Goal: Browse casually: Explore the website without a specific task or goal

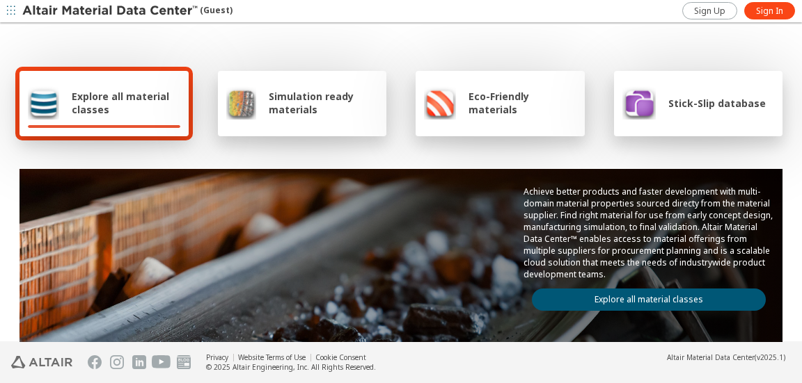
click at [116, 11] on img at bounding box center [110, 11] width 177 height 14
click at [758, 35] on div "Explore all material classes Simulation ready materials Eco-Friendly materials …" at bounding box center [401, 226] width 774 height 404
click at [713, 14] on span "Sign Up" at bounding box center [709, 11] width 31 height 11
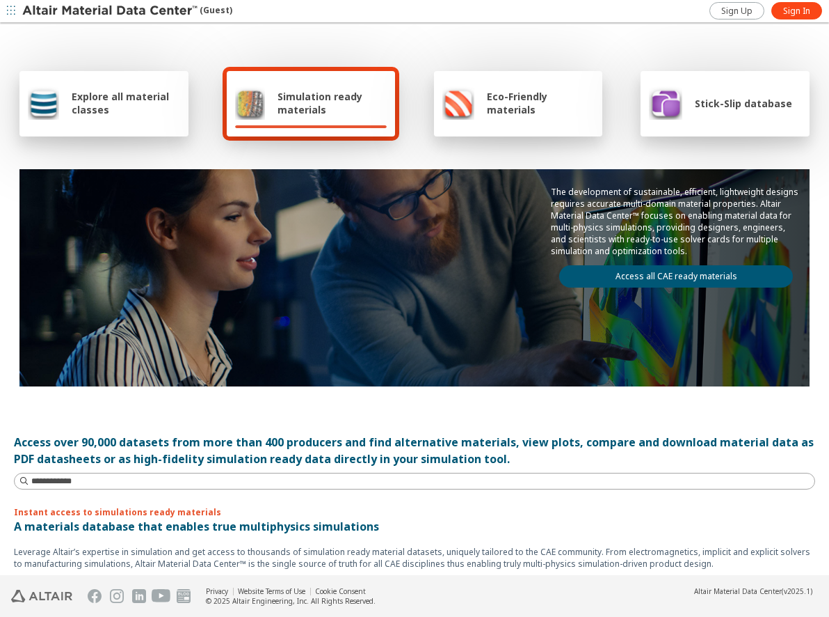
click at [75, 10] on img at bounding box center [110, 11] width 177 height 14
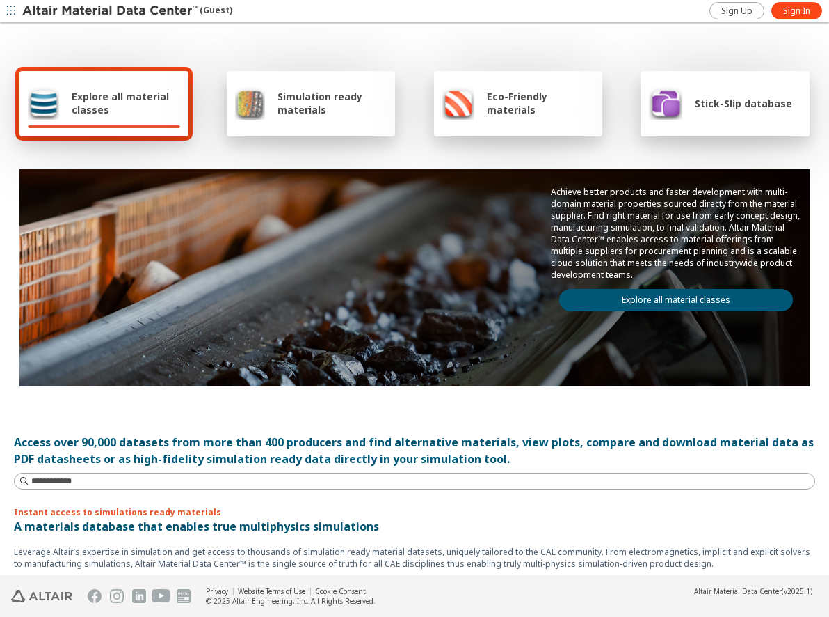
click at [10, 15] on icon "button" at bounding box center [11, 11] width 8 height 11
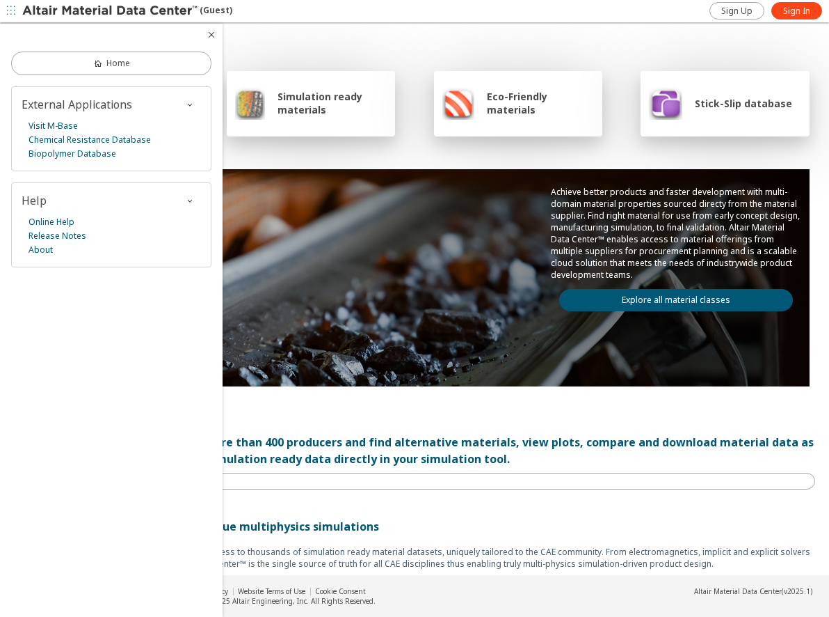
click at [429, 41] on div "Explore all material classes Simulation ready materials Eco-Friendly materials …" at bounding box center [415, 226] width 802 height 404
click at [11, 14] on icon "button" at bounding box center [11, 10] width 8 height 8
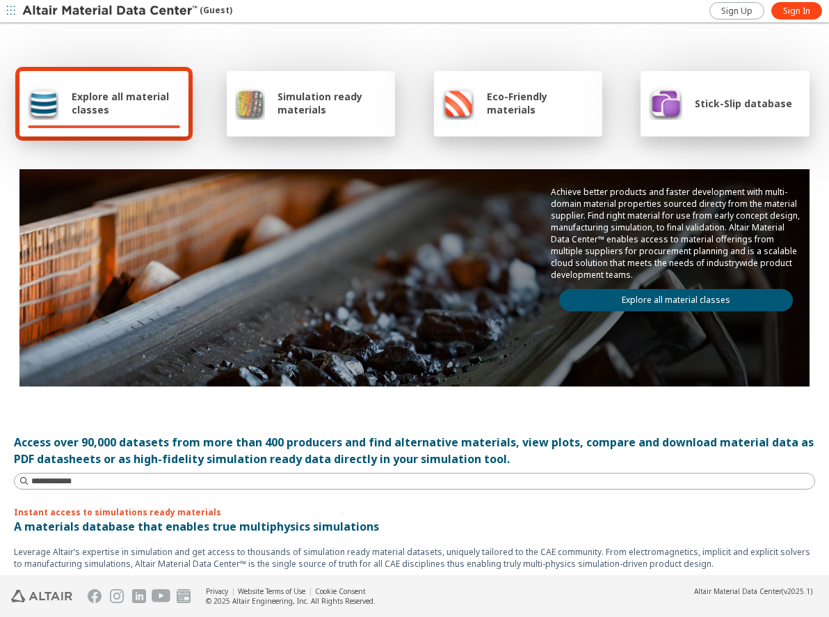
click at [11, 14] on icon "button" at bounding box center [11, 10] width 8 height 8
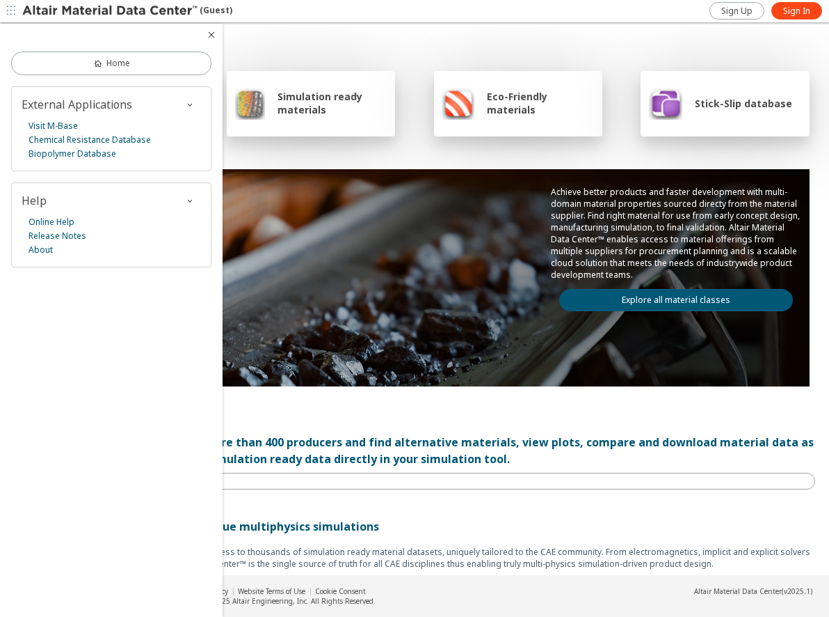
click at [352, 34] on div "Explore all material classes Simulation ready materials Eco-Friendly materials …" at bounding box center [415, 226] width 802 height 404
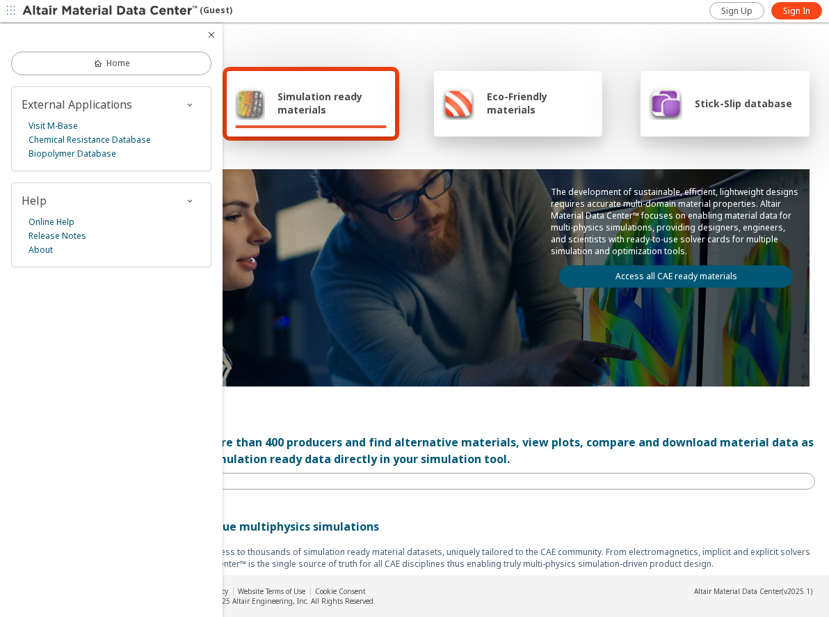
drag, startPoint x: 562, startPoint y: 476, endPoint x: 553, endPoint y: 467, distance: 12.8
click at [562, 475] on input at bounding box center [423, 481] width 784 height 14
drag, startPoint x: 212, startPoint y: 34, endPoint x: 248, endPoint y: 168, distance: 139.3
click at [212, 35] on icon "button" at bounding box center [211, 34] width 11 height 11
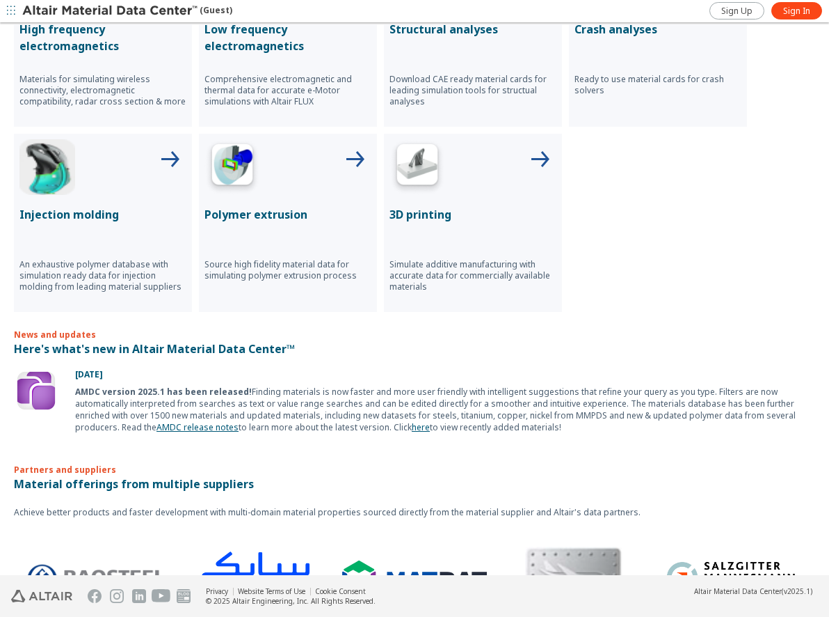
scroll to position [686, 0]
